Goal: Task Accomplishment & Management: Use online tool/utility

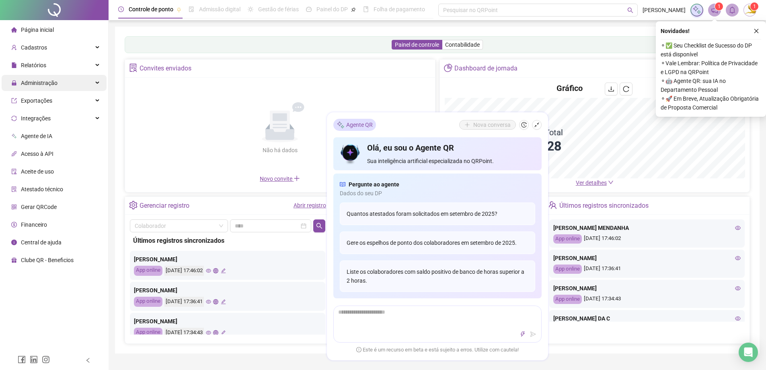
click at [56, 76] on span "Administração" at bounding box center [34, 83] width 46 height 16
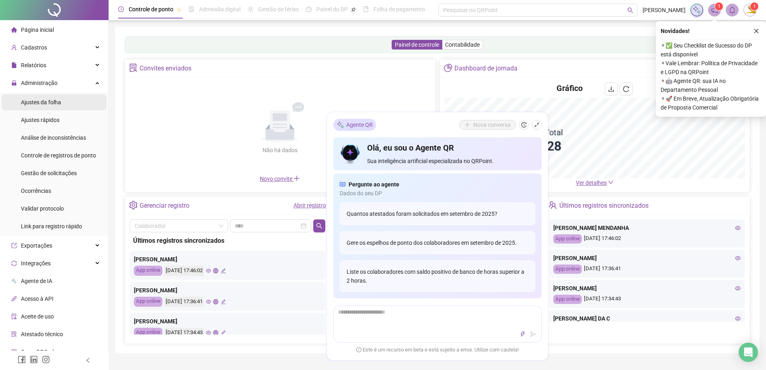
click at [56, 101] on span "Ajustes da folha" at bounding box center [41, 102] width 40 height 6
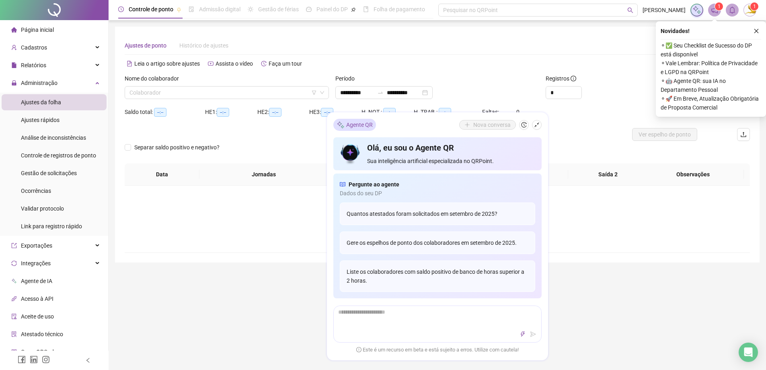
type input "**********"
click at [539, 126] on icon "shrink" at bounding box center [537, 125] width 6 height 6
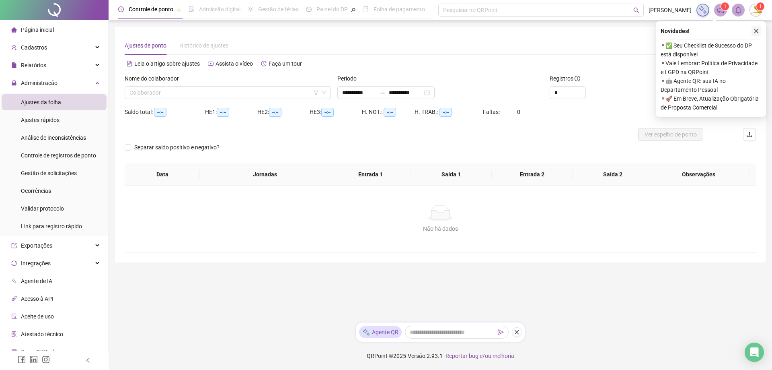
click at [756, 32] on icon "close" at bounding box center [757, 31] width 6 height 6
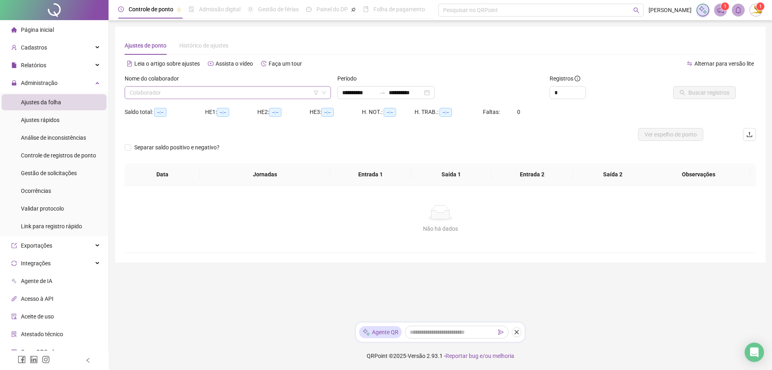
click at [208, 91] on input "search" at bounding box center [224, 92] width 189 height 12
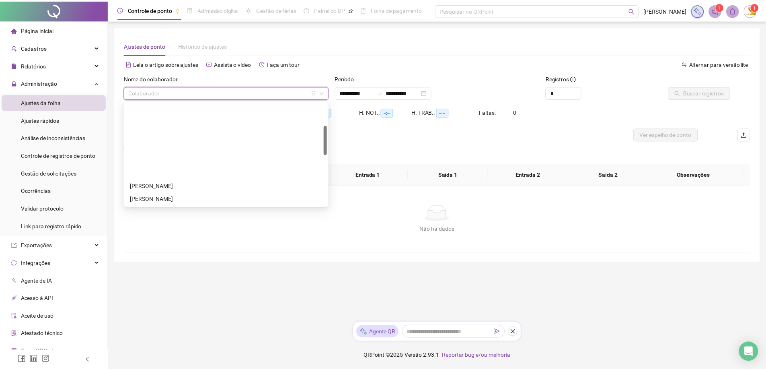
scroll to position [121, 0]
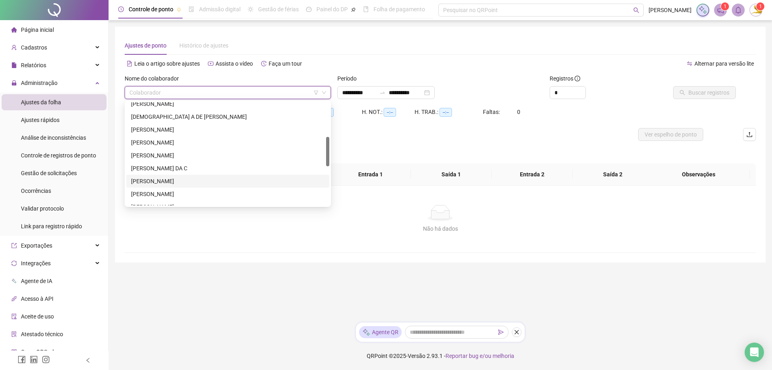
click at [180, 184] on div "[PERSON_NAME]" at bounding box center [227, 181] width 193 height 9
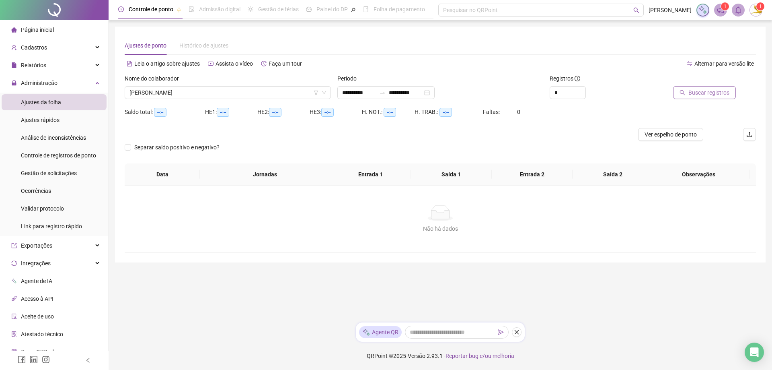
click at [724, 93] on span "Buscar registros" at bounding box center [709, 92] width 41 height 9
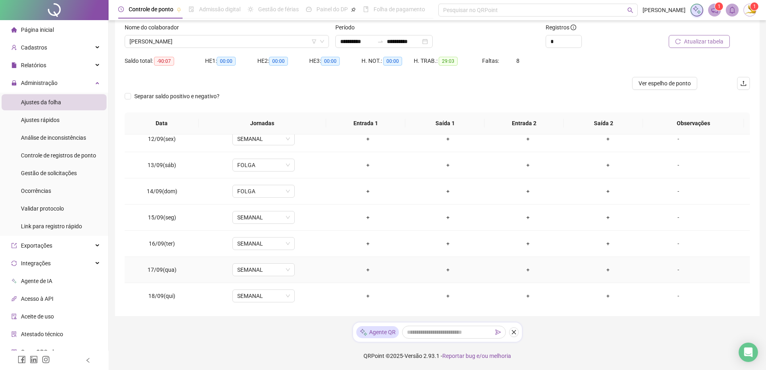
scroll to position [299, 0]
